Goal: Obtain resource: Obtain resource

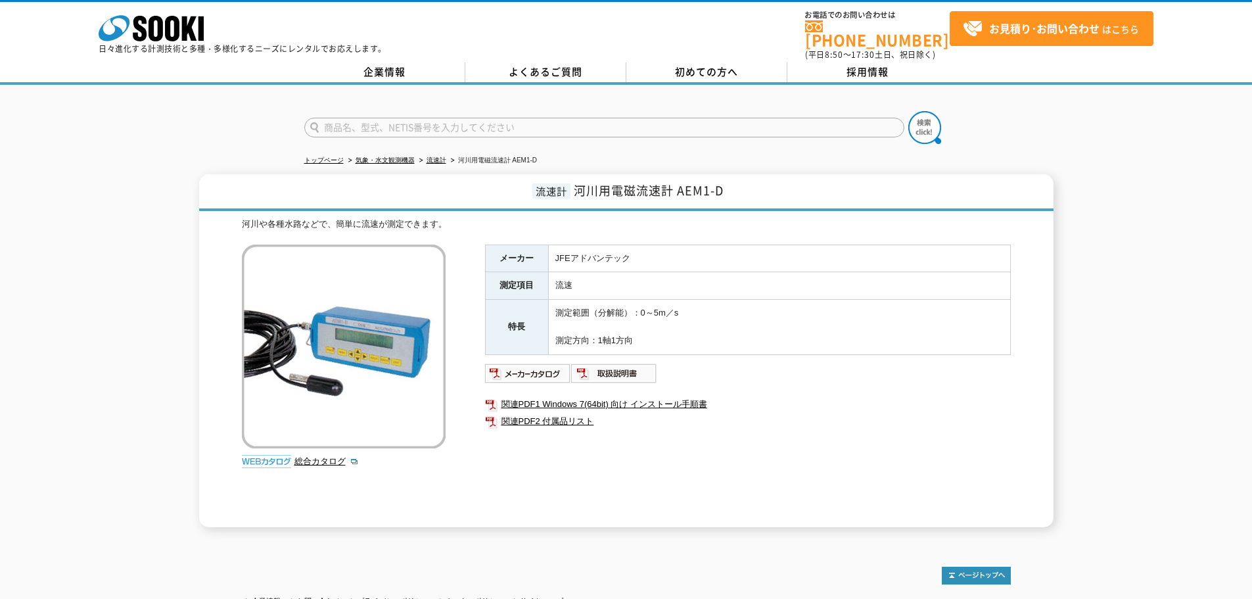
click at [134, 271] on div "流速計 河川用電磁流速計 AEM1-D 河川や各種水路などで、簡単に流速が測定できます。 総合カタログ メーカー JFEアドバンテック 測定項目 流速 特長 …" at bounding box center [626, 350] width 1252 height 353
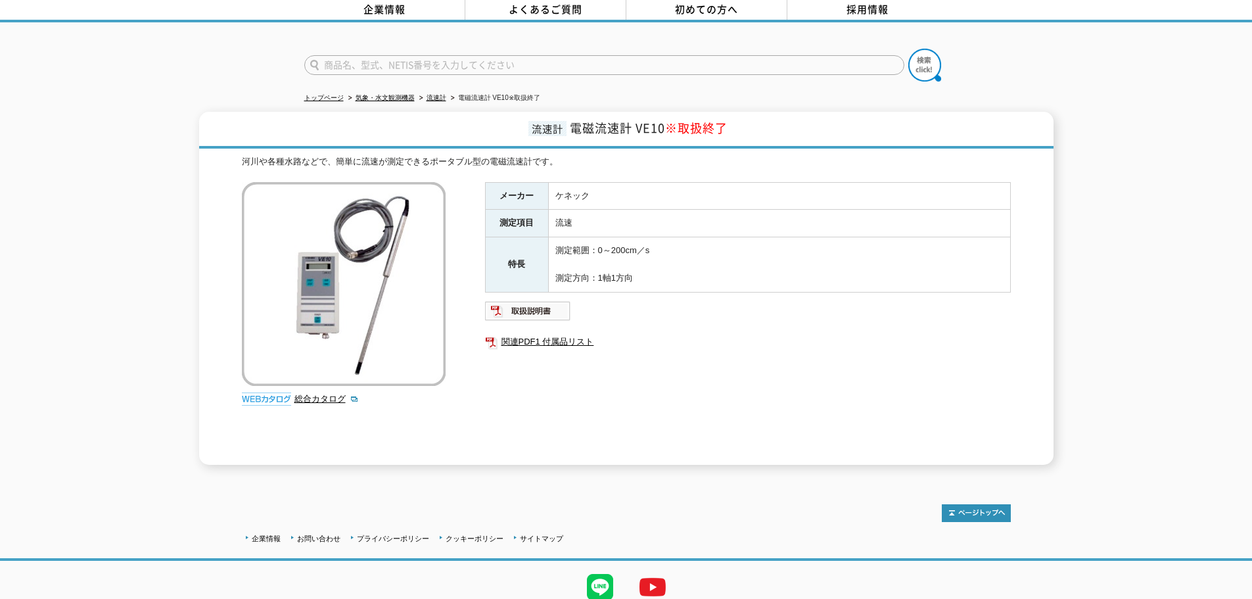
scroll to position [41, 0]
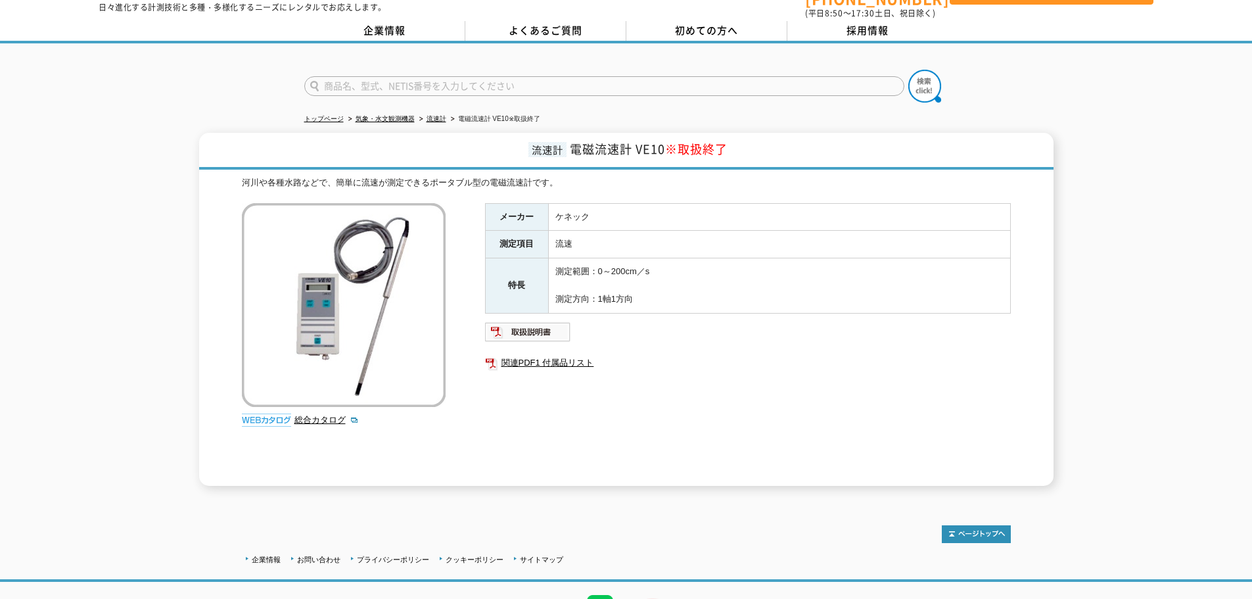
click at [313, 360] on img at bounding box center [344, 305] width 204 height 204
click at [121, 312] on div "流速計 電磁流速計 VE10 ※取扱終了 河川や各種水路などで、簡単に流速が測定できるポータブル型の電磁流速計です。 総合カタログ メーカー ケネック 測定項…" at bounding box center [626, 309] width 1252 height 353
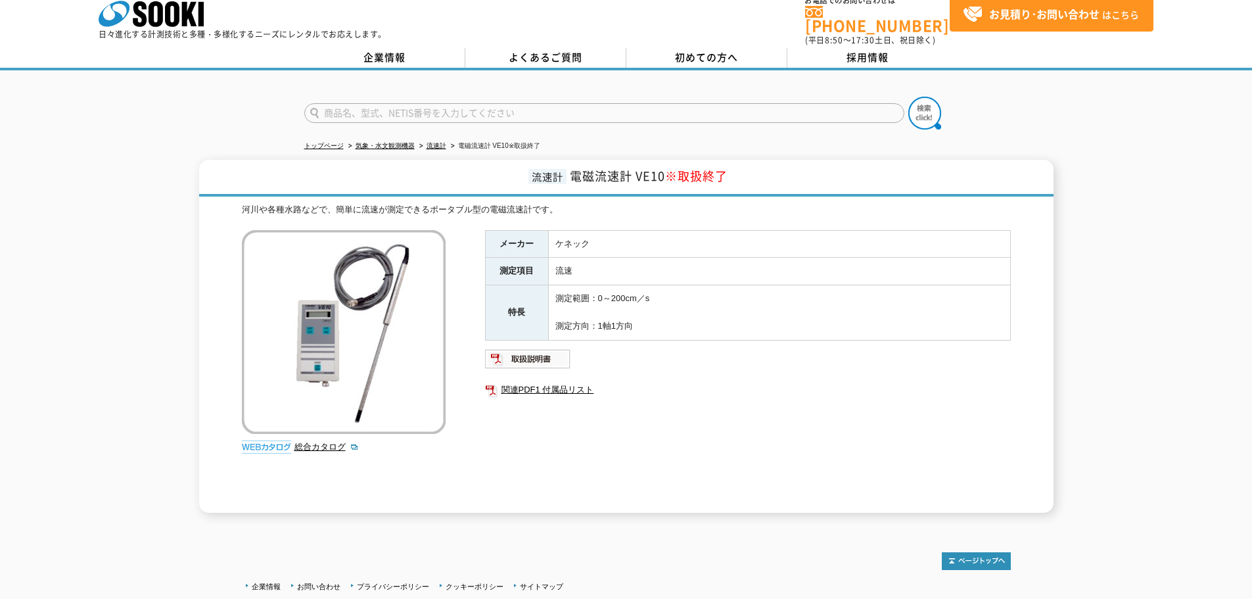
scroll to position [0, 0]
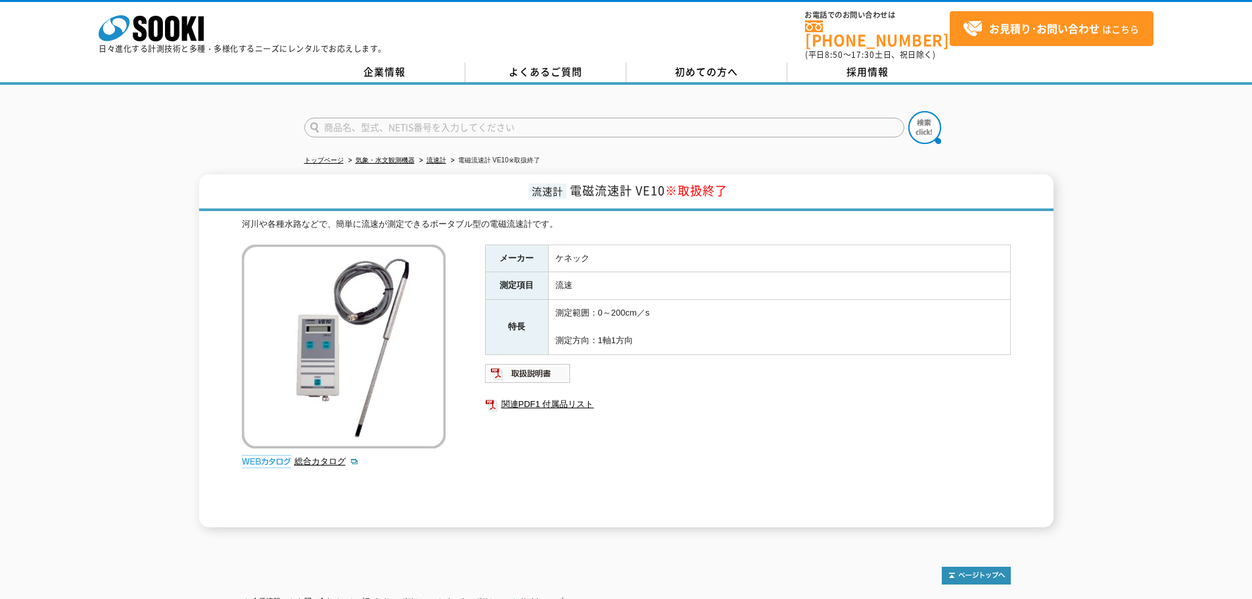
click at [373, 289] on img at bounding box center [344, 347] width 204 height 204
click at [137, 241] on div "流速計 電磁流速計 VE10 ※取扱終了 河川や各種水路などで、簡単に流速が測定できるポータブル型の電磁流速計です。 総合カタログ メーカー ケネック 測定項…" at bounding box center [626, 350] width 1252 height 353
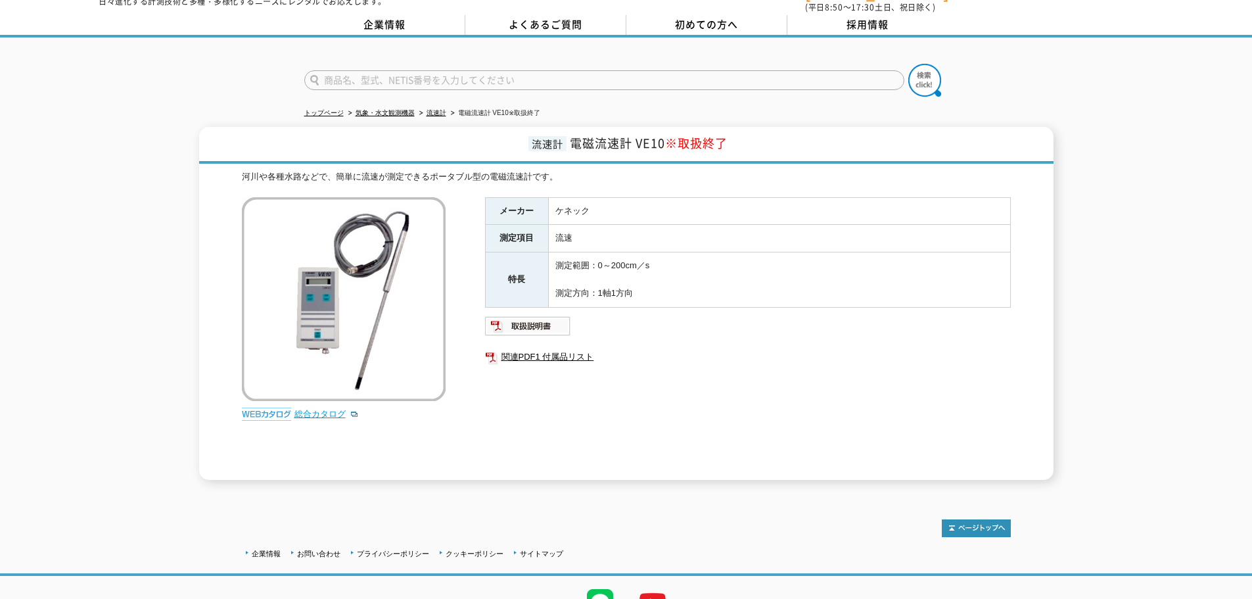
scroll to position [107, 0]
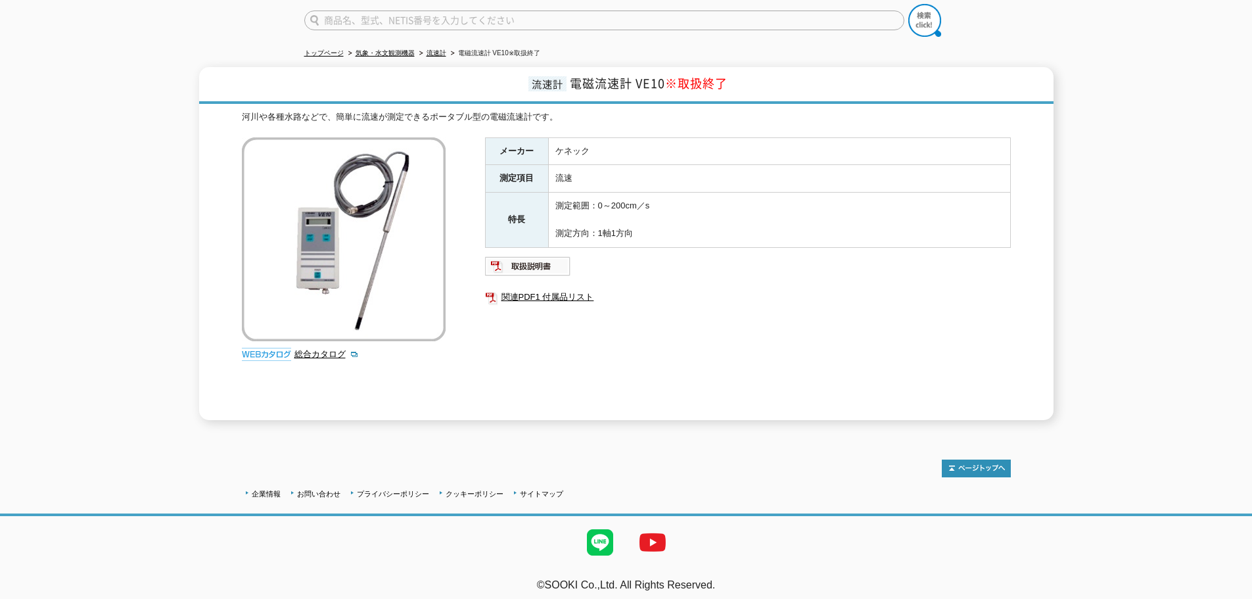
click at [483, 308] on div "河川や各種水路などで、簡単に流速が測定できるポータブル型の電磁流速計です。 総合カタログ メーカー ケネック 測定項目 流速 特長 測定範囲：0～200cm／…" at bounding box center [626, 265] width 769 height 310
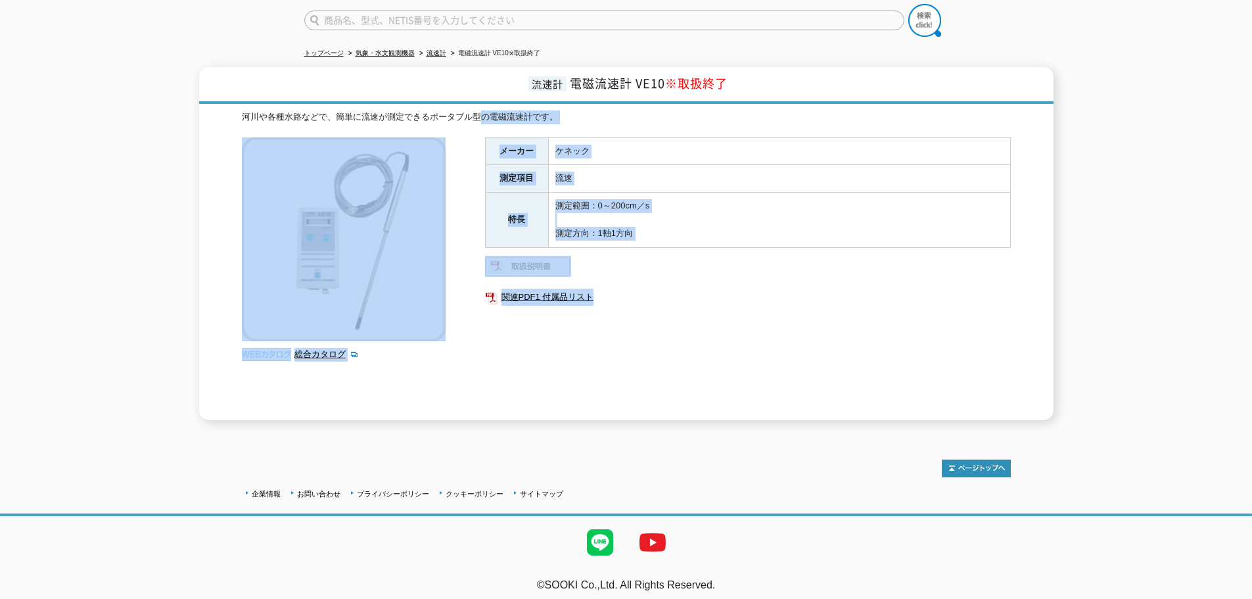
drag, startPoint x: 480, startPoint y: 280, endPoint x: 694, endPoint y: 320, distance: 217.4
click at [694, 320] on div "河川や各種水路などで、簡単に流速が測定できるポータブル型の電磁流速計です。 総合カタログ メーカー ケネック 測定項目 流速 特長 測定範囲：0～200cm／…" at bounding box center [626, 265] width 769 height 310
drag, startPoint x: 672, startPoint y: 325, endPoint x: 651, endPoint y: 325, distance: 21.7
click at [672, 325] on div "メーカー ケネック 測定項目 流速 特長 測定範囲：0～200cm／s 測定方向：1軸1方向 関連PDF1 付属品リスト" at bounding box center [748, 278] width 526 height 283
click at [587, 327] on div "メーカー ケネック 測定項目 流速 特長 測定範囲：0～200cm／s 測定方向：1軸1方向 関連PDF1 付属品リスト" at bounding box center [748, 278] width 526 height 283
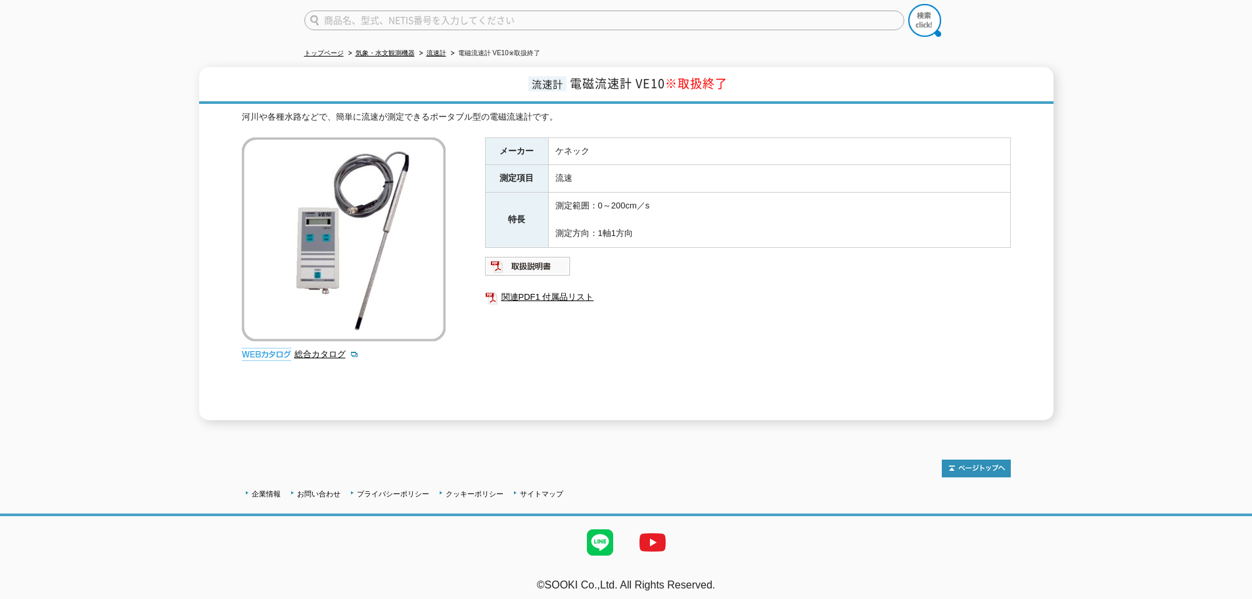
click at [494, 336] on div "メーカー ケネック 測定項目 流速 特長 測定範囲：0～200cm／s 測定方向：1軸1方向 関連PDF1 付属品リスト" at bounding box center [748, 278] width 526 height 283
click at [526, 292] on link "関連PDF1 付属品リスト" at bounding box center [748, 297] width 526 height 17
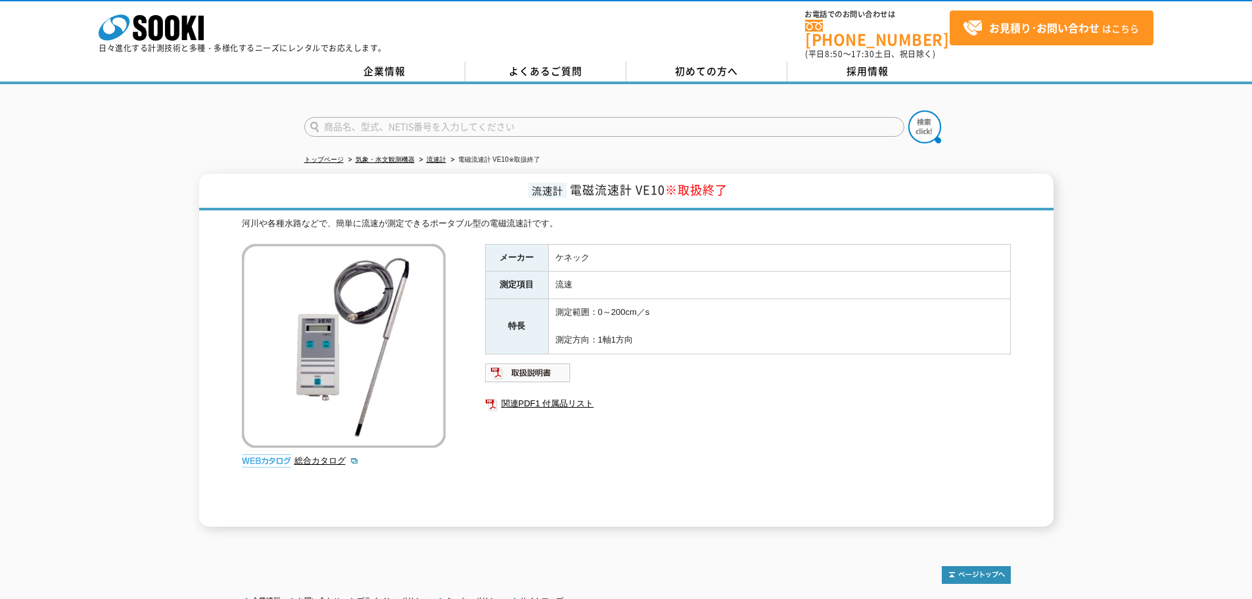
scroll to position [0, 0]
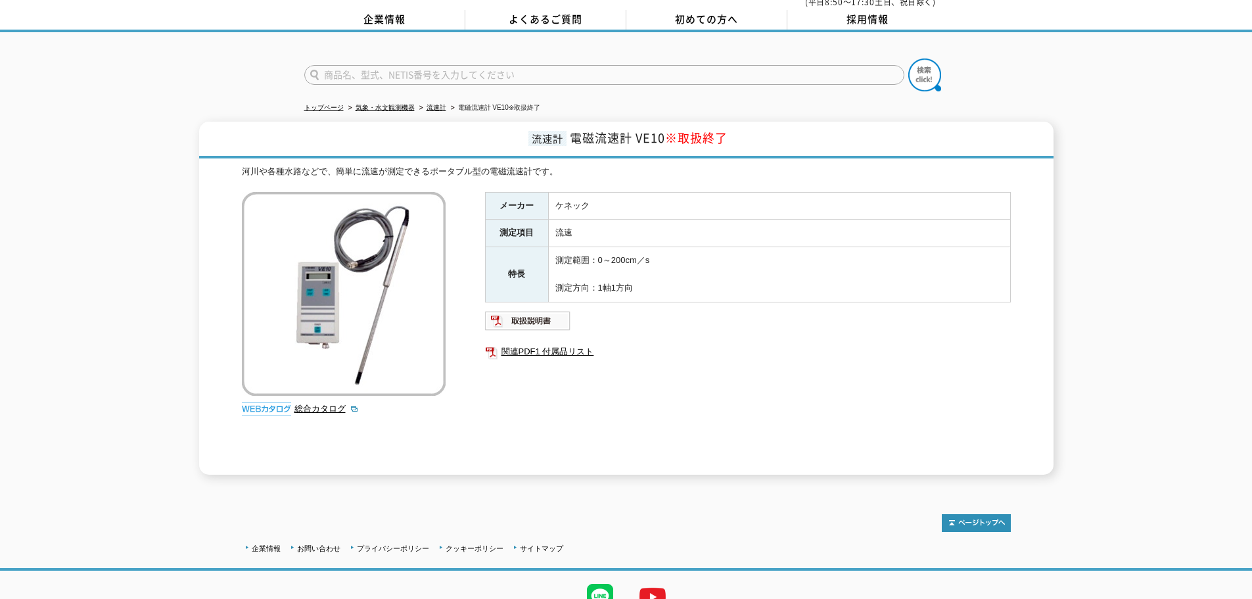
scroll to position [107, 0]
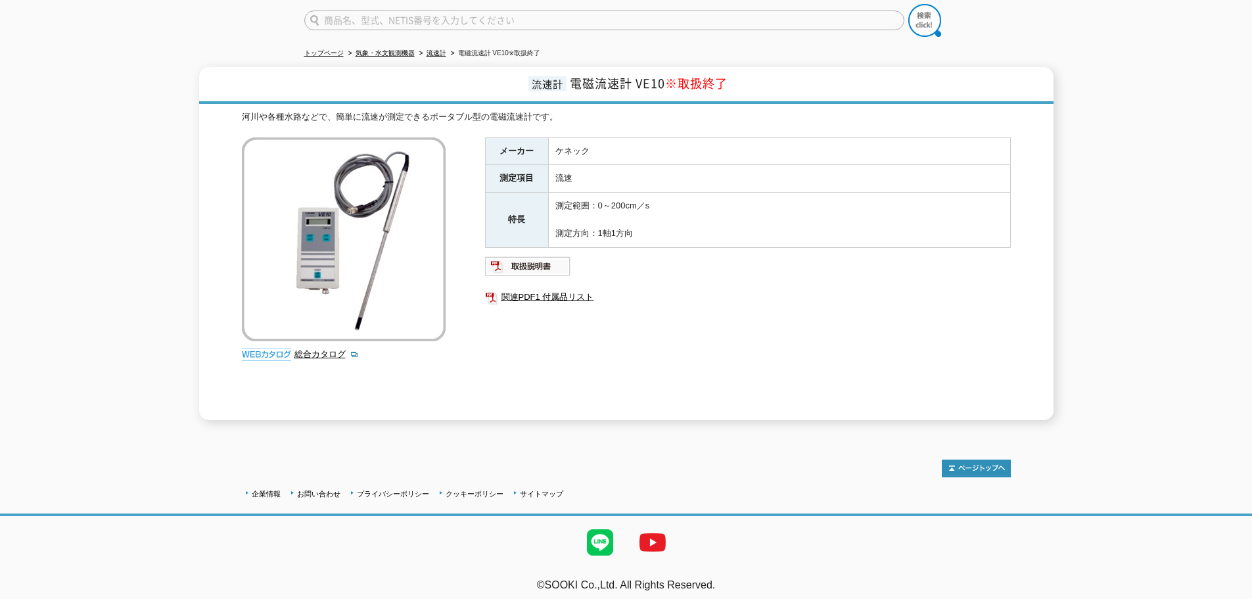
click at [565, 358] on div "メーカー ケネック 測定項目 流速 特長 測定範囲：0～200cm／s 測定方向：1軸1方向 関連PDF1 付属品リスト" at bounding box center [748, 278] width 526 height 283
click at [592, 352] on div "メーカー ケネック 測定項目 流速 特長 測定範囲：0～200cm／s 測定方向：1軸1方向 関連PDF1 付属品リスト" at bounding box center [748, 278] width 526 height 283
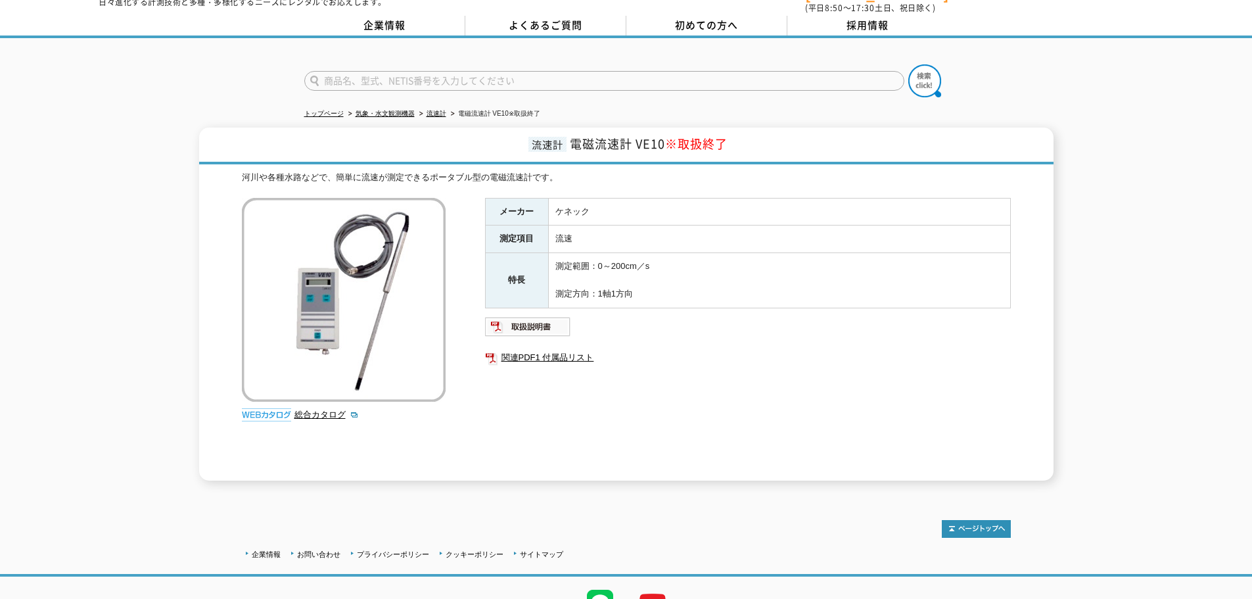
scroll to position [0, 0]
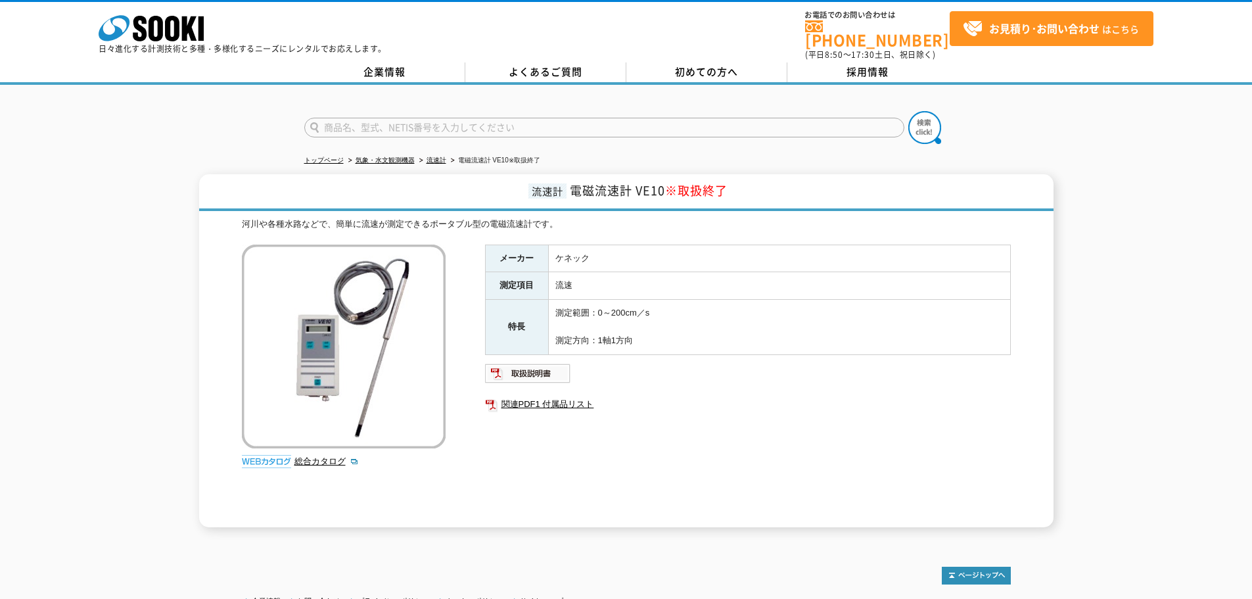
drag, startPoint x: 462, startPoint y: 440, endPoint x: 807, endPoint y: 394, distance: 347.5
click at [462, 440] on div "河川や各種水路などで、簡単に流速が測定できるポータブル型の電磁流速計です。 総合カタログ メーカー ケネック 測定項目 流速 特長 測定範囲：0～200cm／…" at bounding box center [626, 373] width 769 height 310
click at [860, 373] on ul at bounding box center [748, 373] width 526 height 21
